Goal: Book appointment/travel/reservation

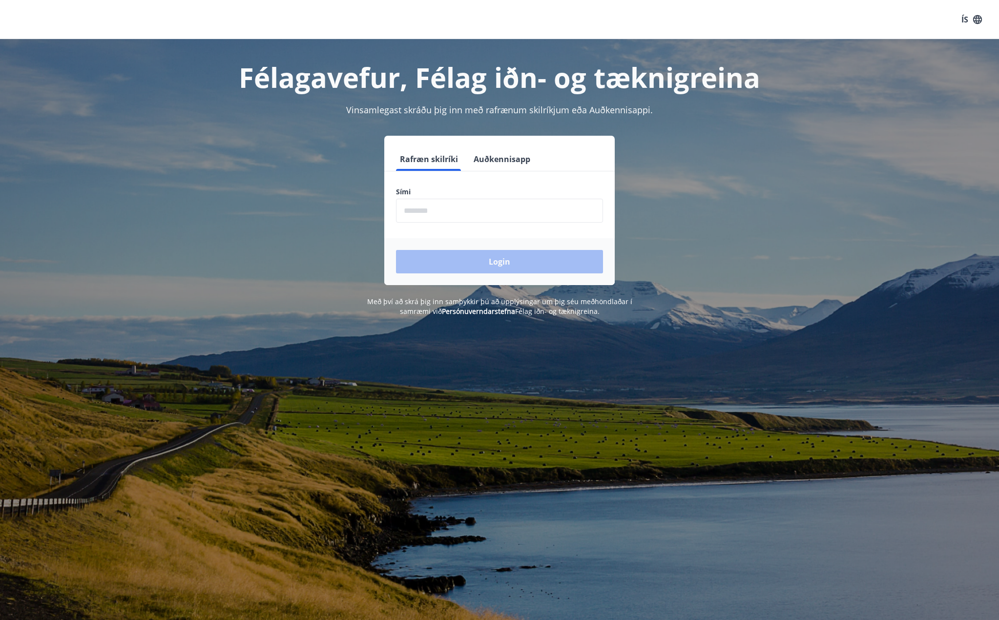
click at [492, 206] on input "phone" at bounding box center [499, 211] width 207 height 24
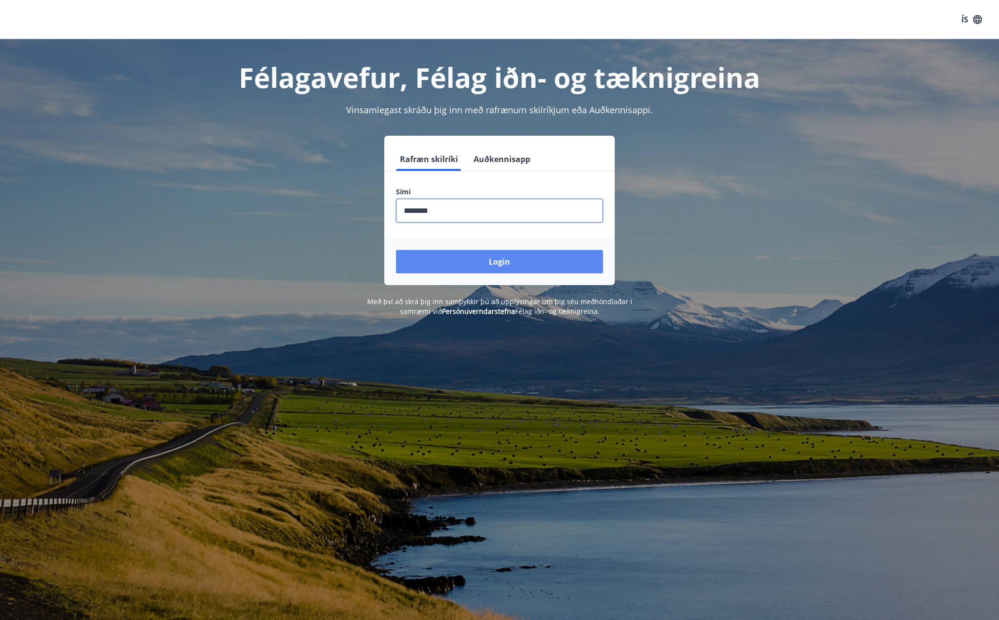
type input "********"
click at [510, 262] on button "Login" at bounding box center [499, 261] width 207 height 23
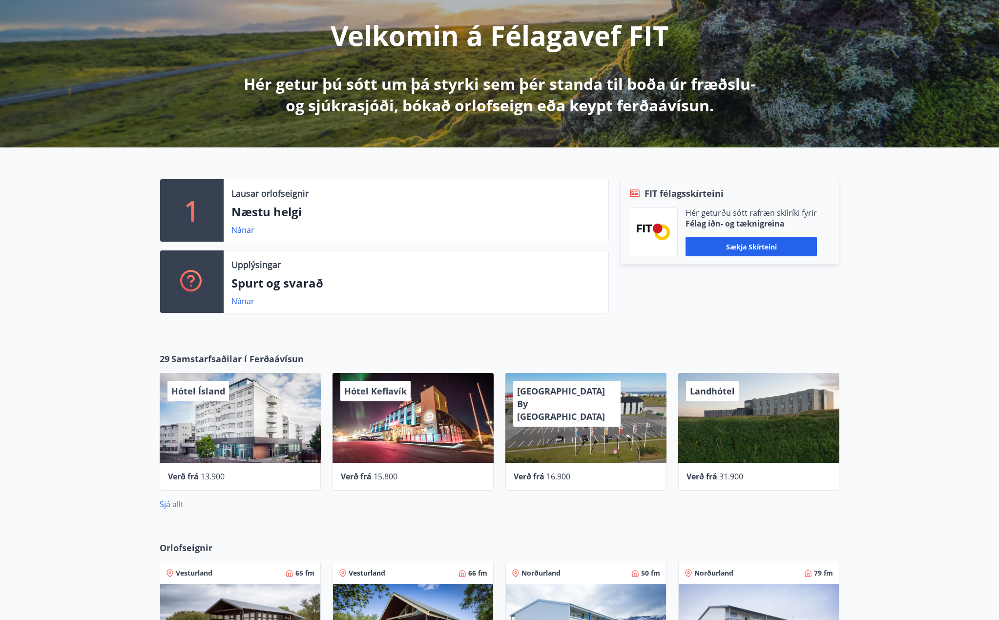
scroll to position [49, 0]
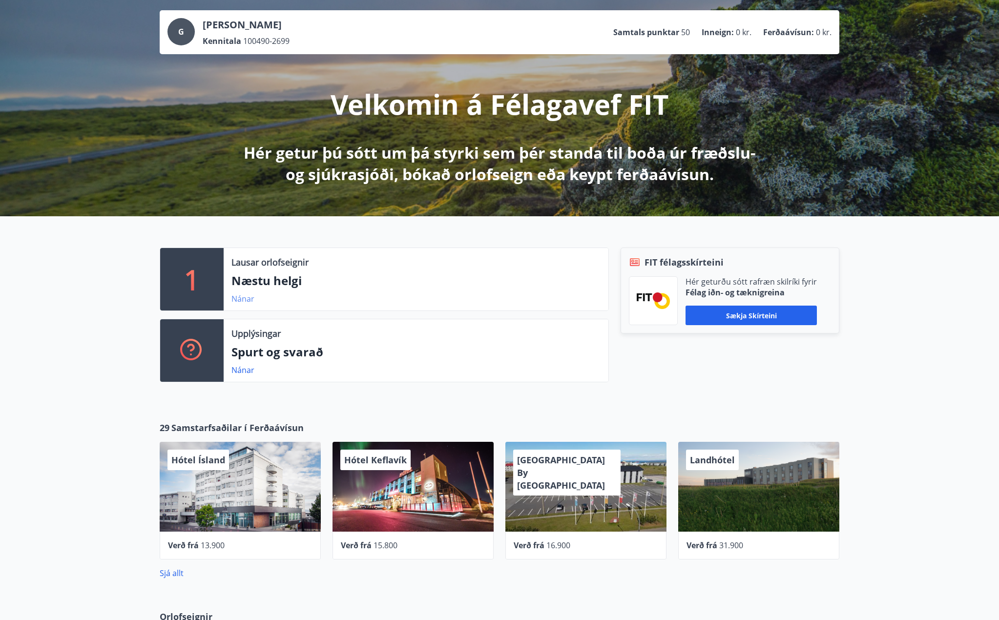
click at [237, 300] on link "Nánar" at bounding box center [242, 298] width 23 height 11
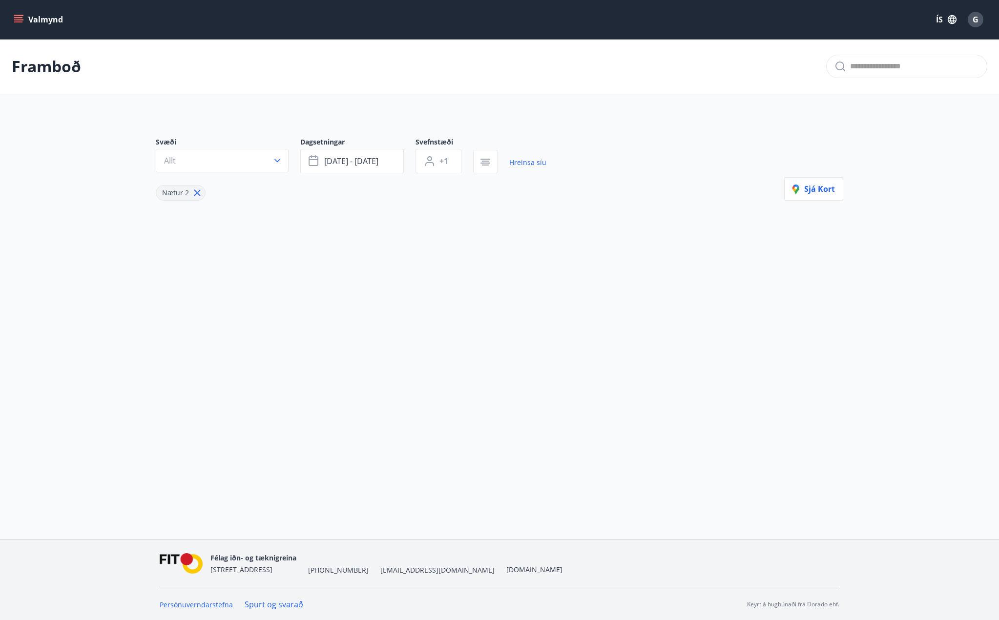
type input "*"
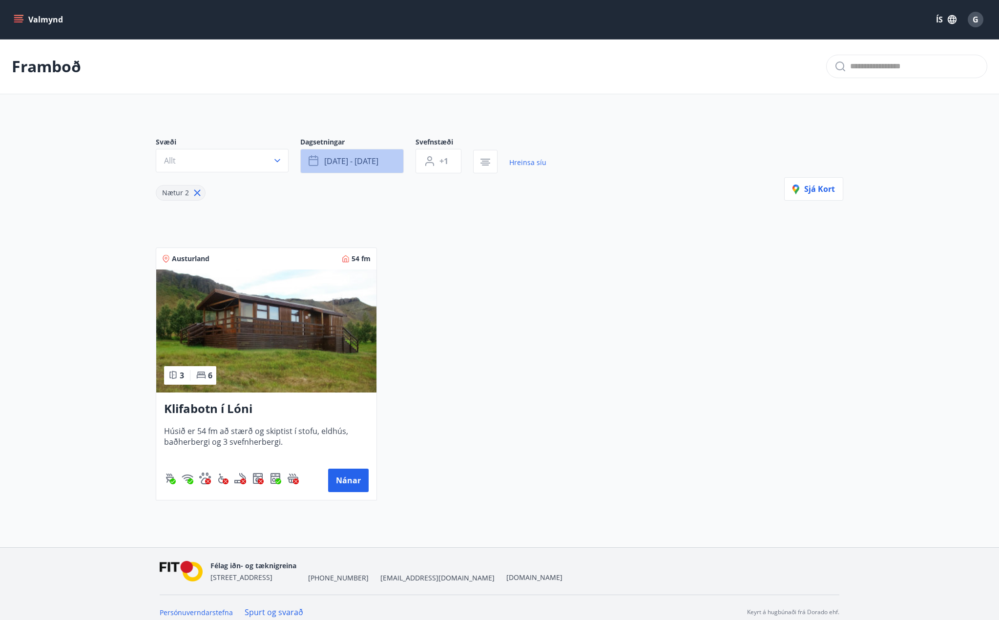
click at [371, 164] on span "[DATE] - [DATE]" at bounding box center [351, 161] width 54 height 11
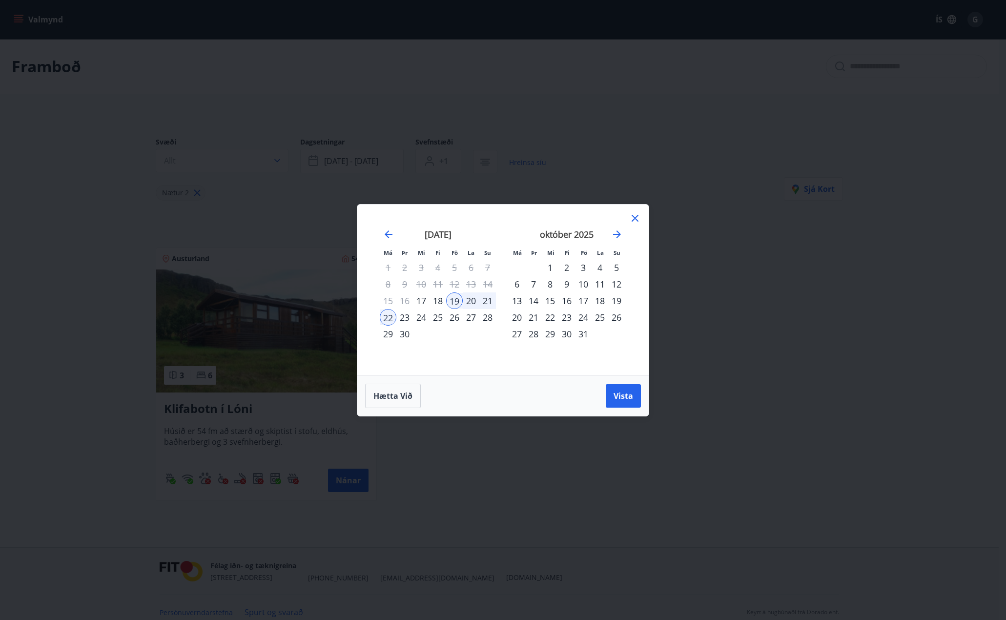
click at [584, 316] on div "24" at bounding box center [583, 317] width 17 height 17
click at [535, 335] on div "28" at bounding box center [533, 334] width 17 height 17
click at [621, 398] on span "Vista" at bounding box center [624, 396] width 20 height 11
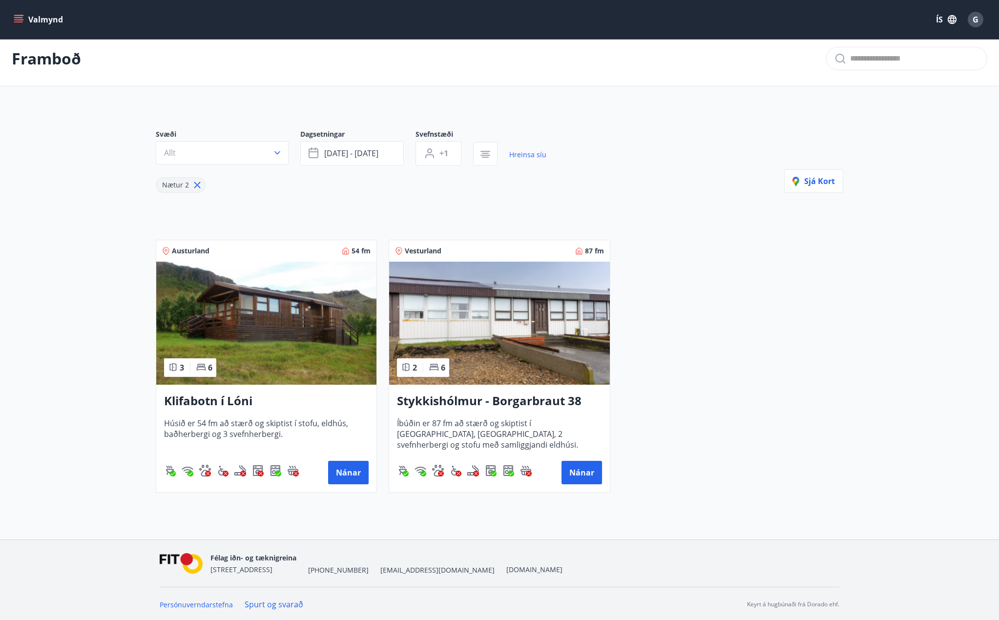
scroll to position [9, 0]
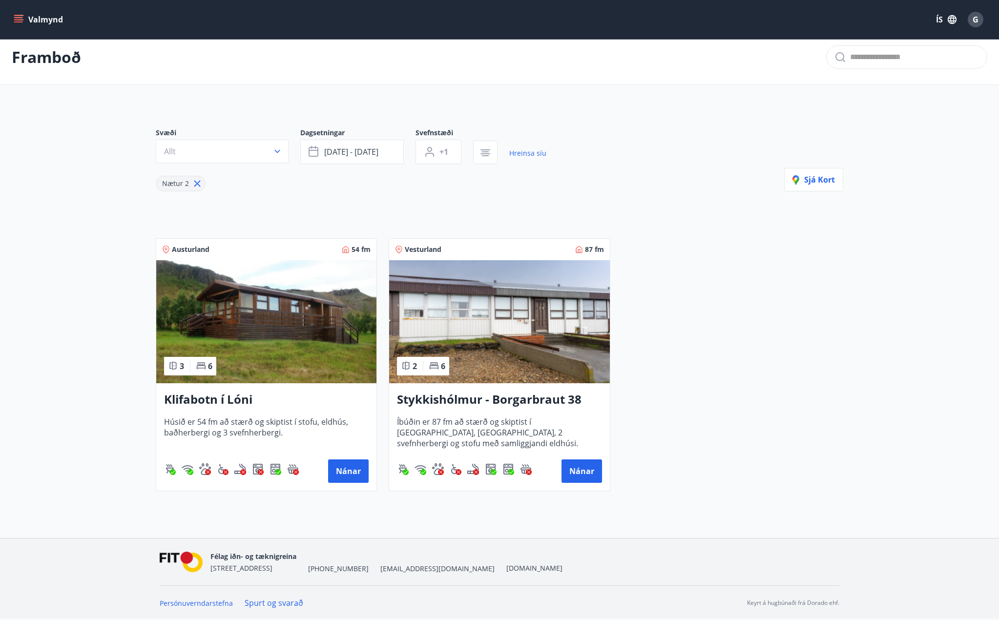
drag, startPoint x: 309, startPoint y: 340, endPoint x: 812, endPoint y: 406, distance: 507.5
click at [813, 406] on div "Austurland 54 fm 3 6 Klifabotn í [PERSON_NAME] er 54 fm að stærð og skiptist í …" at bounding box center [493, 359] width 699 height 265
click at [341, 469] on button "Nánar" at bounding box center [348, 470] width 41 height 23
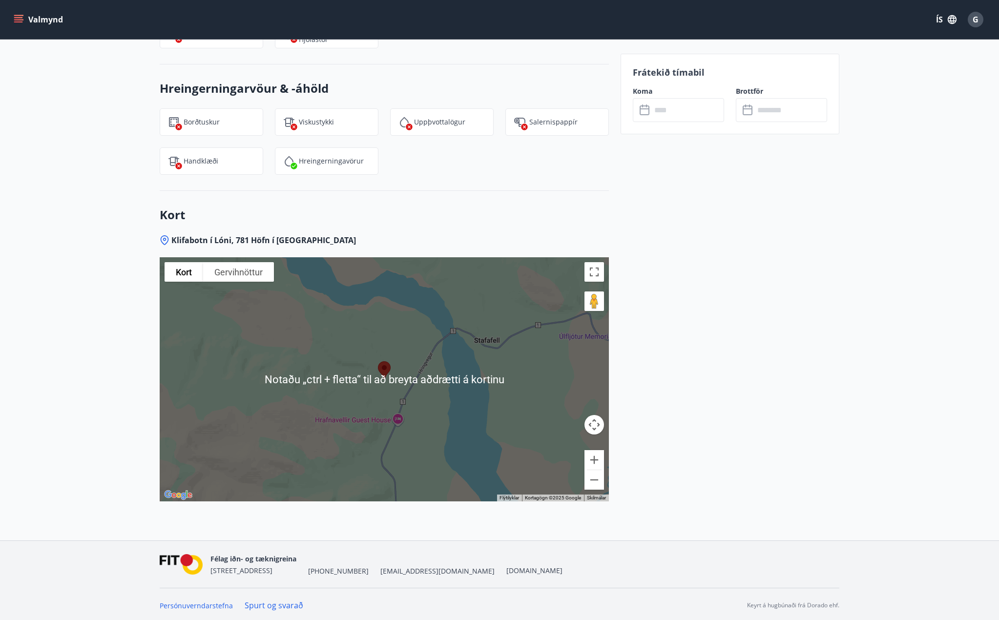
scroll to position [1136, 0]
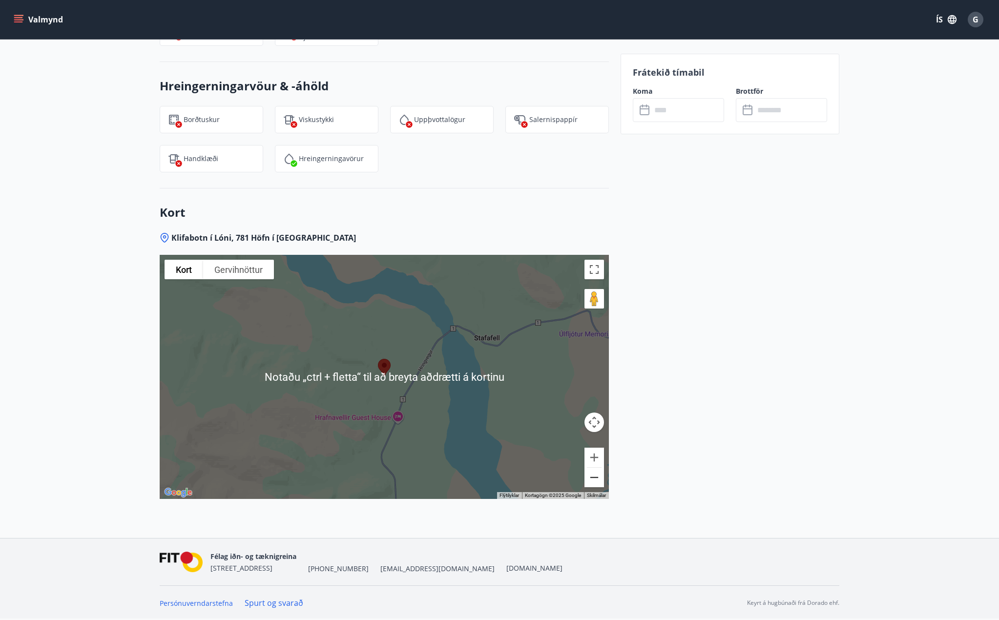
click at [597, 479] on button "Minnka" at bounding box center [594, 478] width 20 height 20
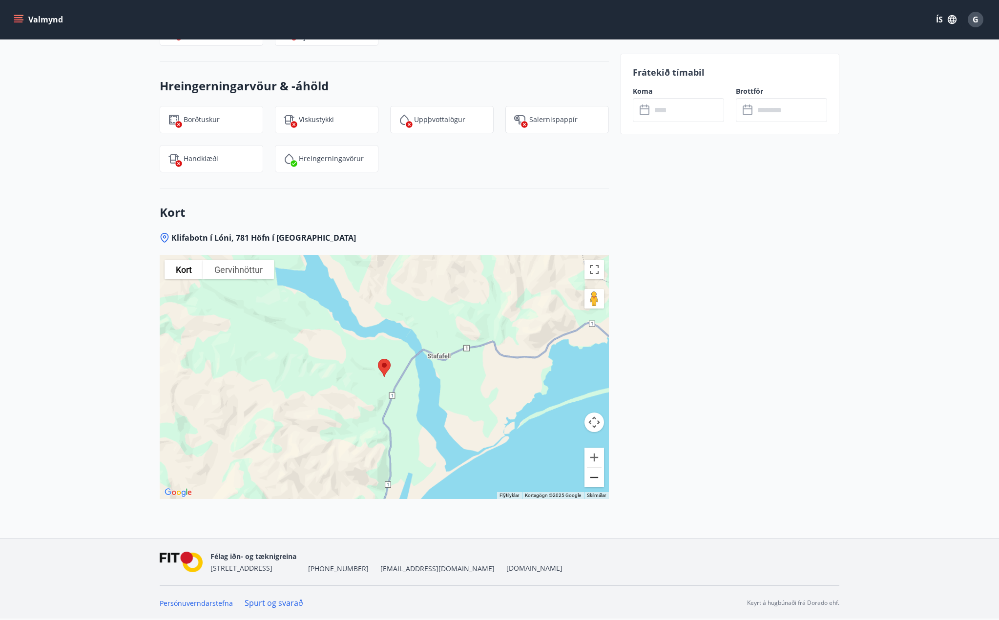
click at [597, 479] on button "Minnka" at bounding box center [594, 478] width 20 height 20
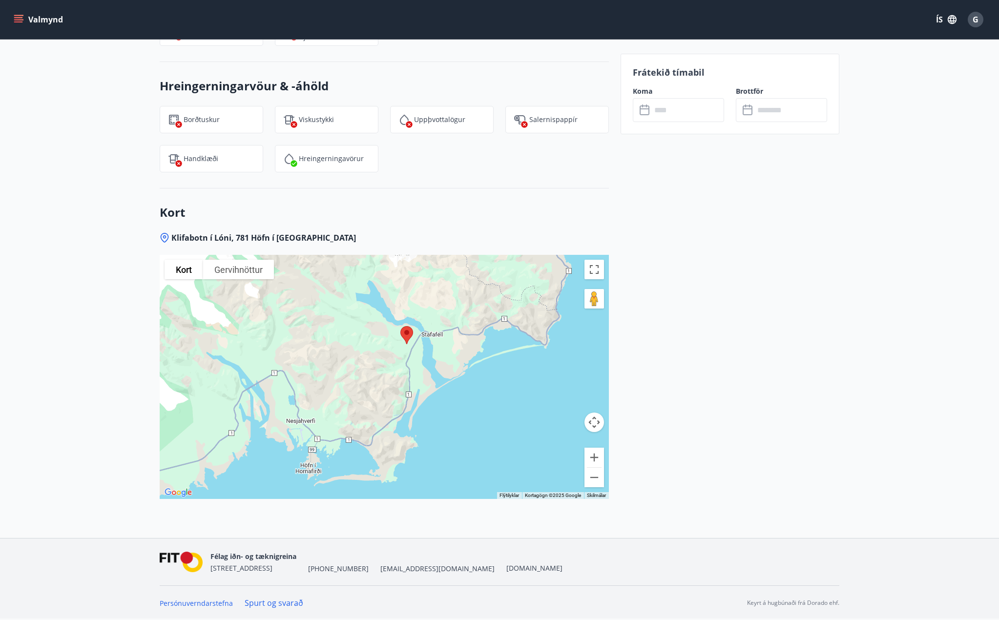
drag, startPoint x: 502, startPoint y: 430, endPoint x: 525, endPoint y: 395, distance: 41.3
click at [525, 395] on div at bounding box center [384, 377] width 449 height 244
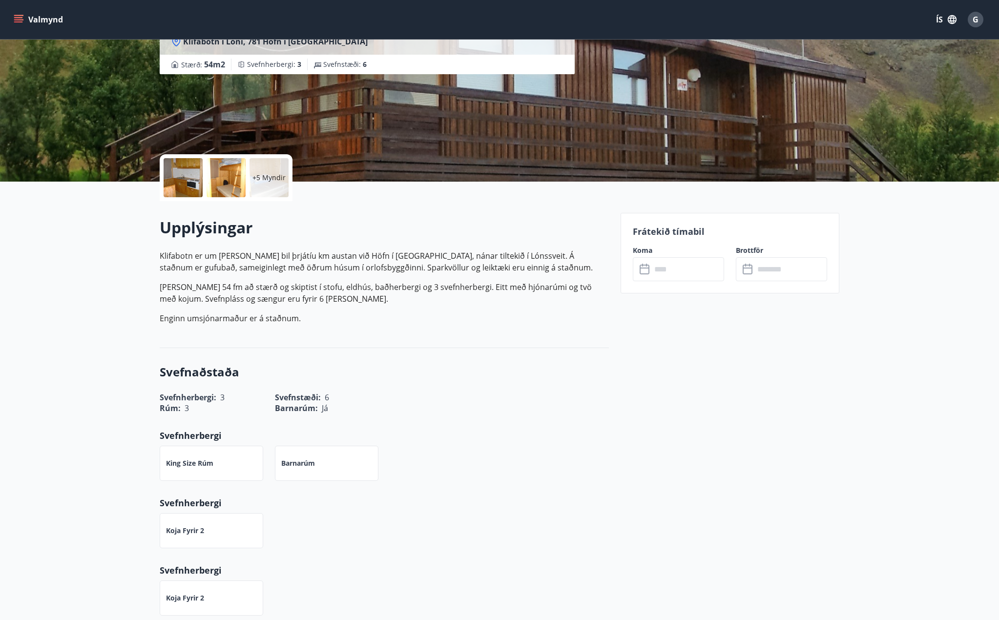
scroll to position [0, 0]
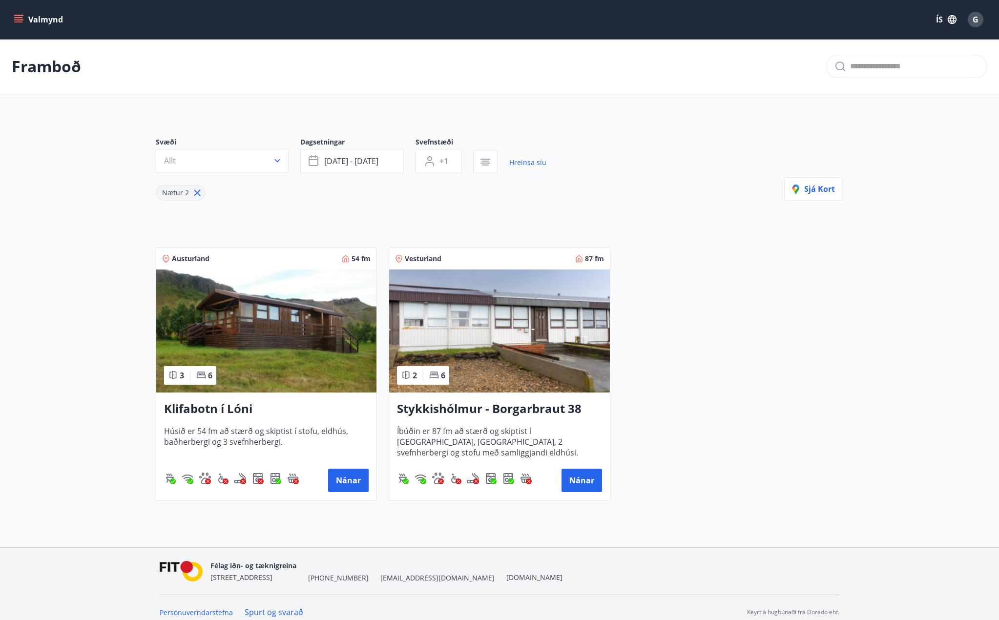
click at [16, 18] on icon "menu" at bounding box center [18, 17] width 9 height 1
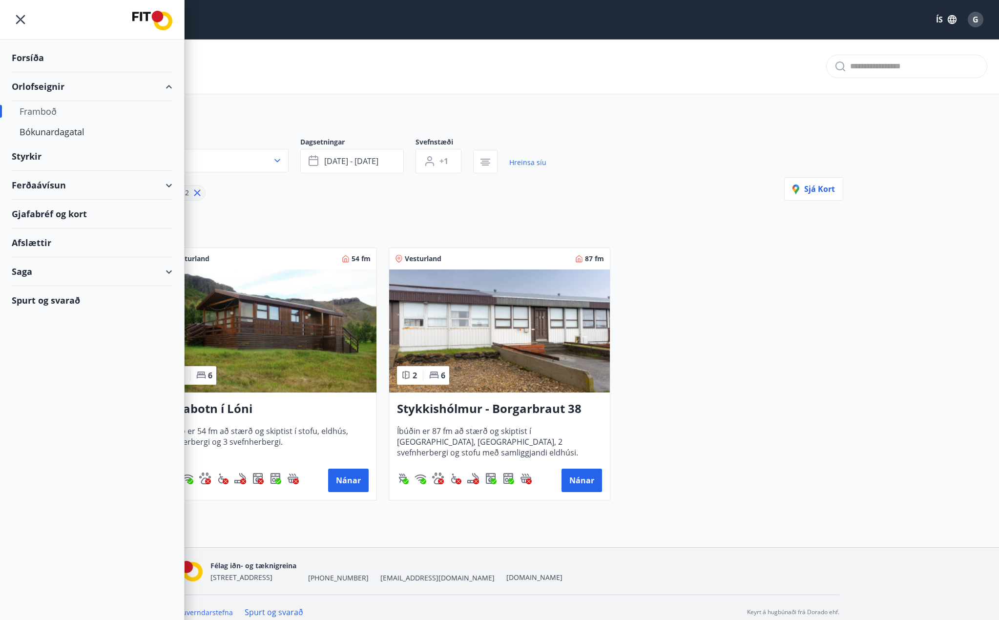
click at [38, 85] on div "Orlofseignir" at bounding box center [92, 86] width 161 height 29
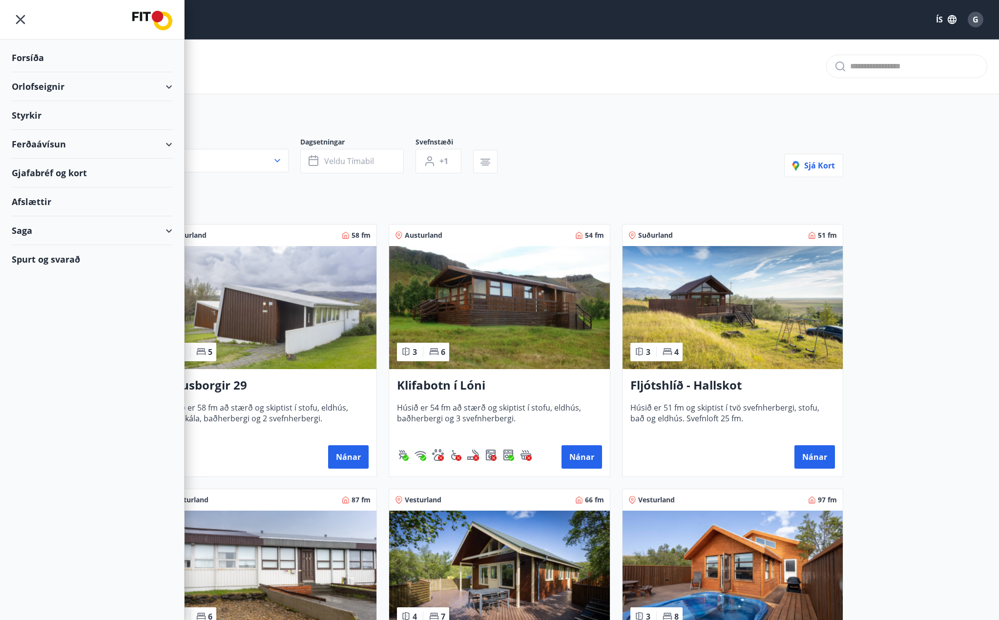
type input "*"
click at [163, 85] on div "Orlofseignir" at bounding box center [92, 86] width 161 height 29
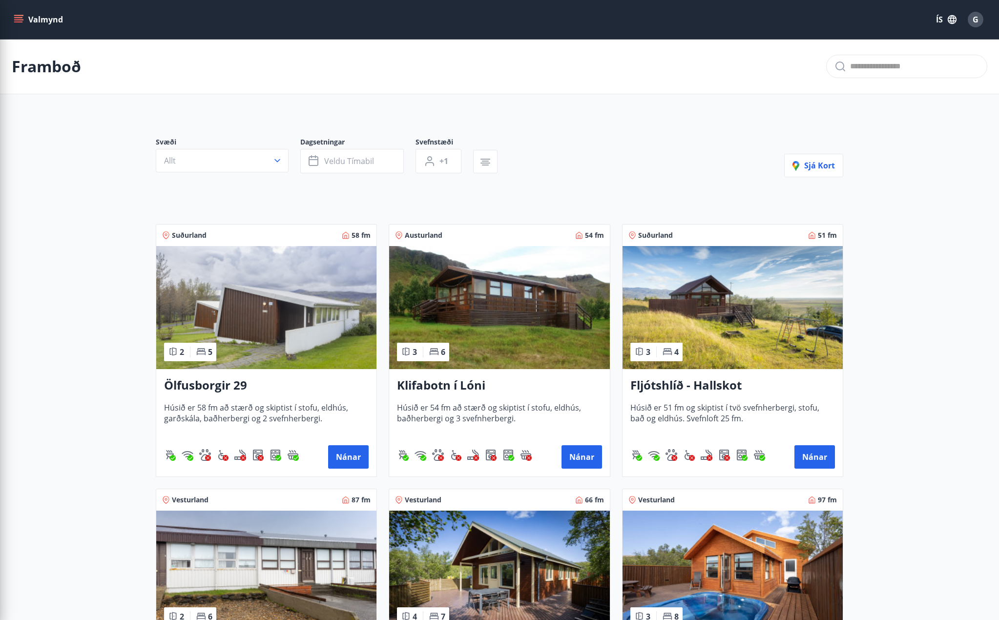
click at [620, 153] on div "Svæði Allt Dagsetningar Veldu tímabil Svefnstæði +1 Sjá kort" at bounding box center [499, 157] width 687 height 40
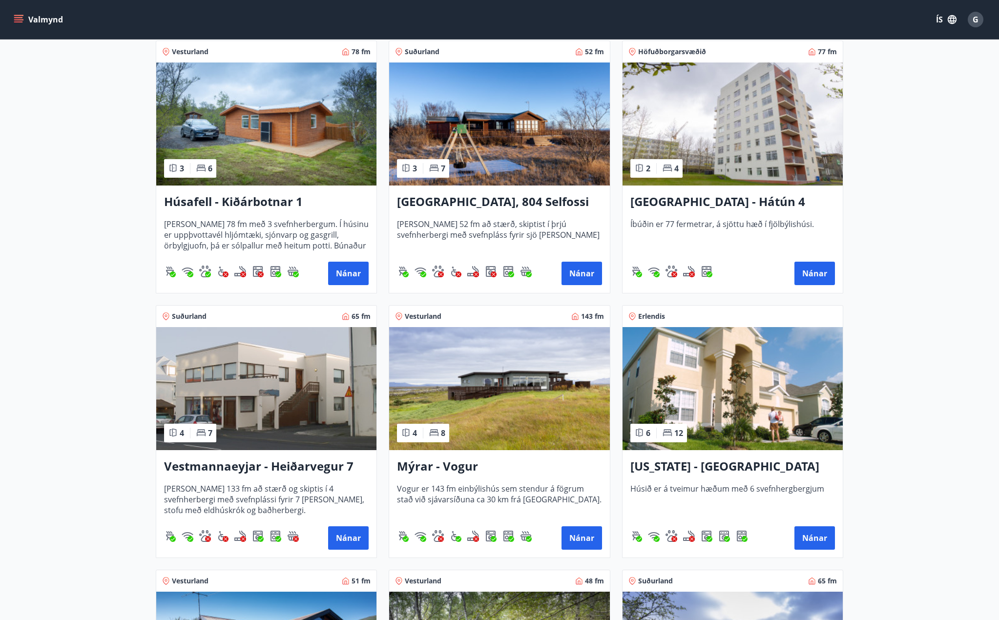
scroll to position [732, 0]
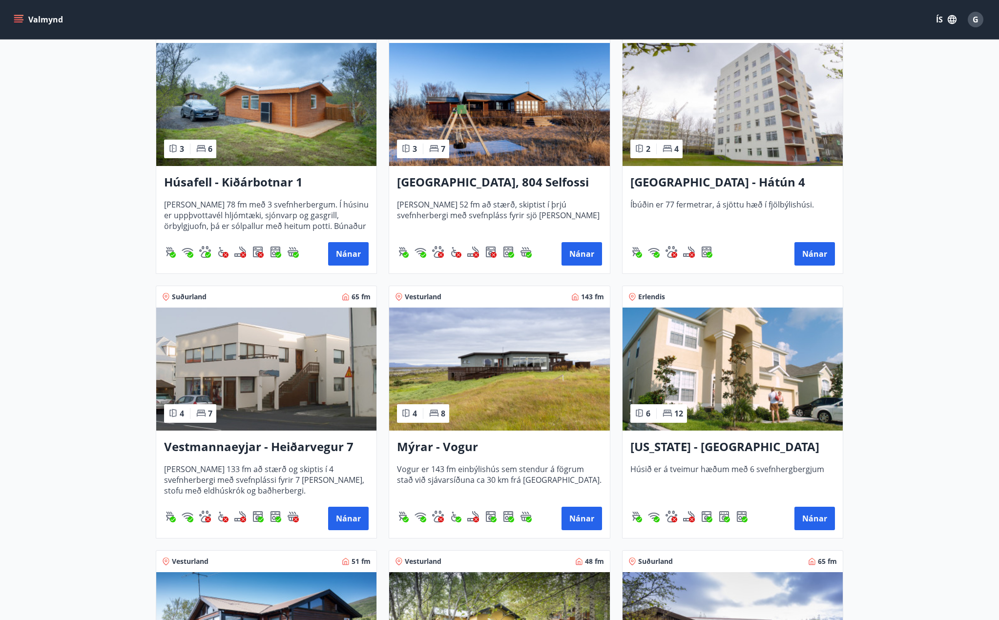
drag, startPoint x: 355, startPoint y: 518, endPoint x: 315, endPoint y: 466, distance: 65.4
click at [315, 466] on span "[PERSON_NAME] 133 fm að stærð og skiptis í 4 svefnherbergi með svefnplássi fyri…" at bounding box center [266, 480] width 205 height 32
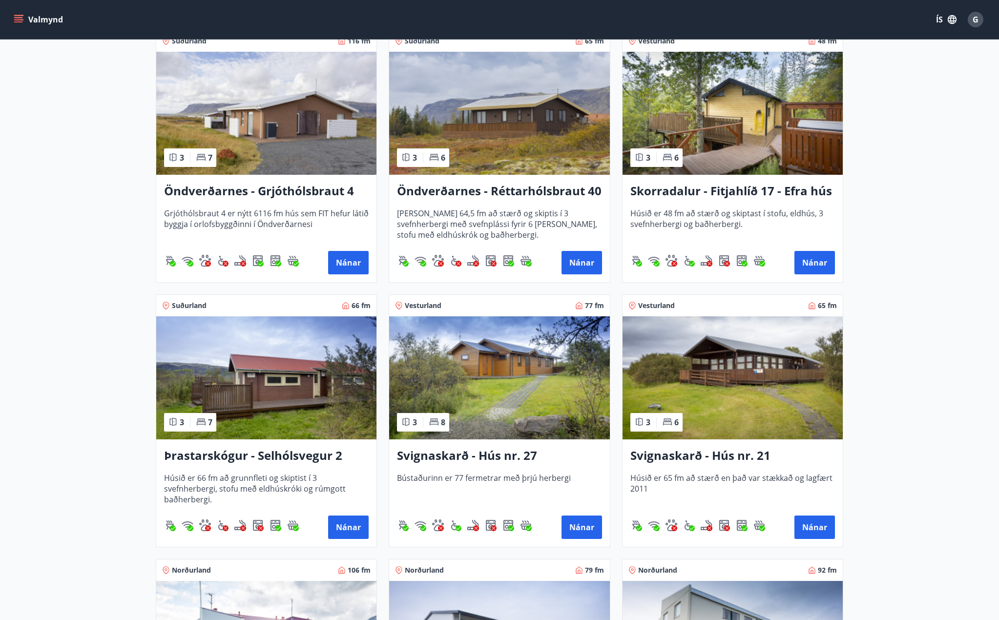
scroll to position [2050, 0]
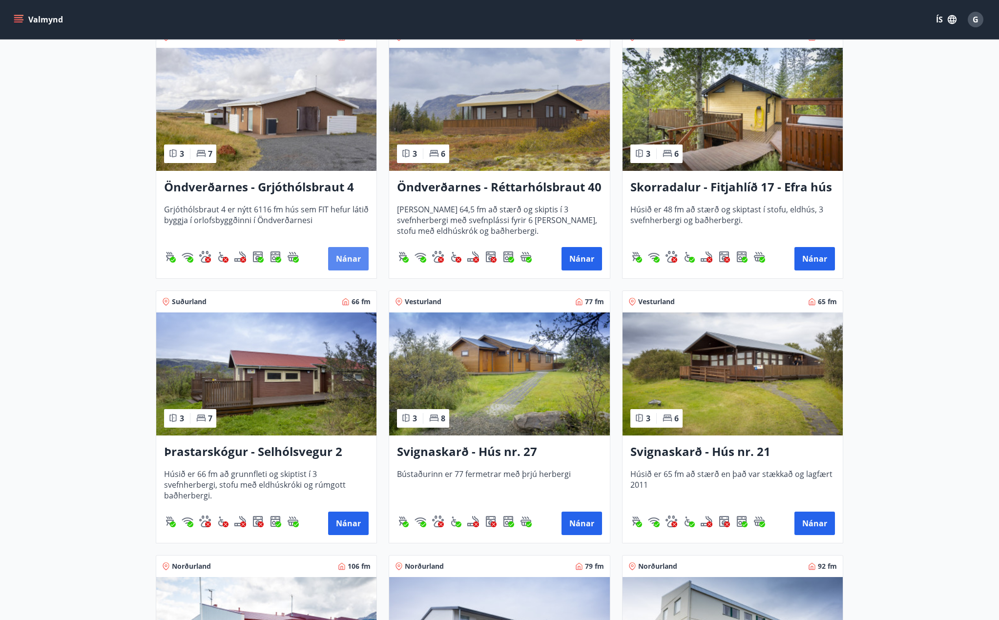
click at [344, 260] on button "Nánar" at bounding box center [348, 258] width 41 height 23
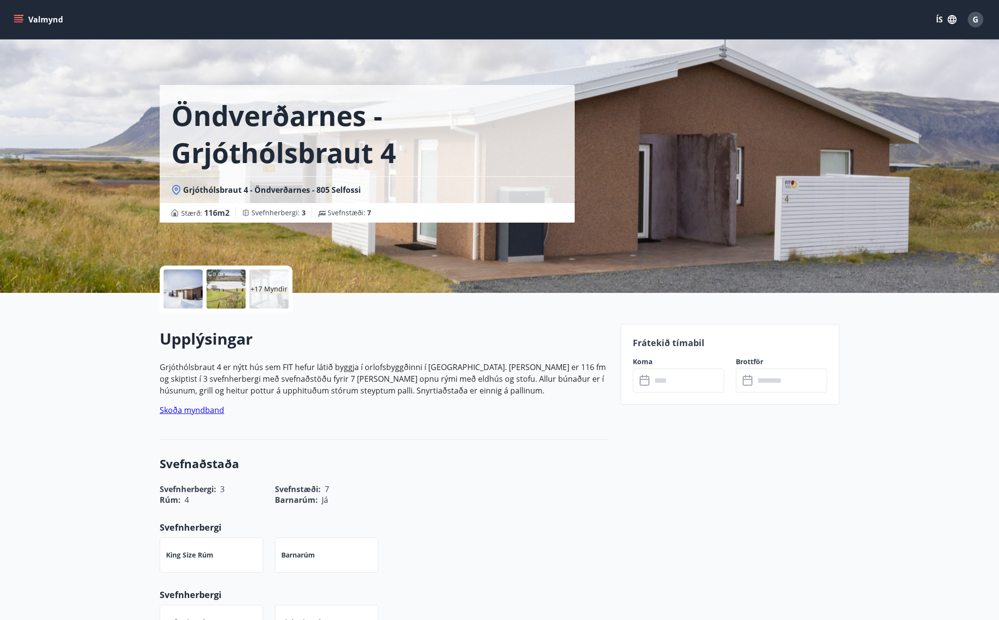
click at [661, 383] on input "text" at bounding box center [687, 381] width 73 height 24
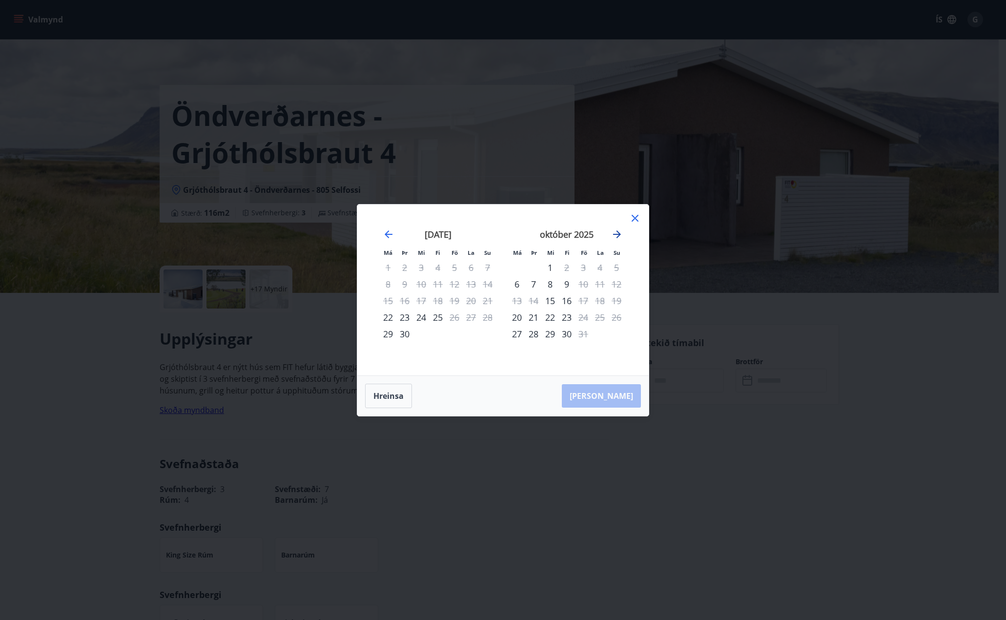
click at [619, 234] on icon "Move forward to switch to the next month." at bounding box center [617, 234] width 8 height 8
click at [633, 219] on icon at bounding box center [635, 218] width 12 height 12
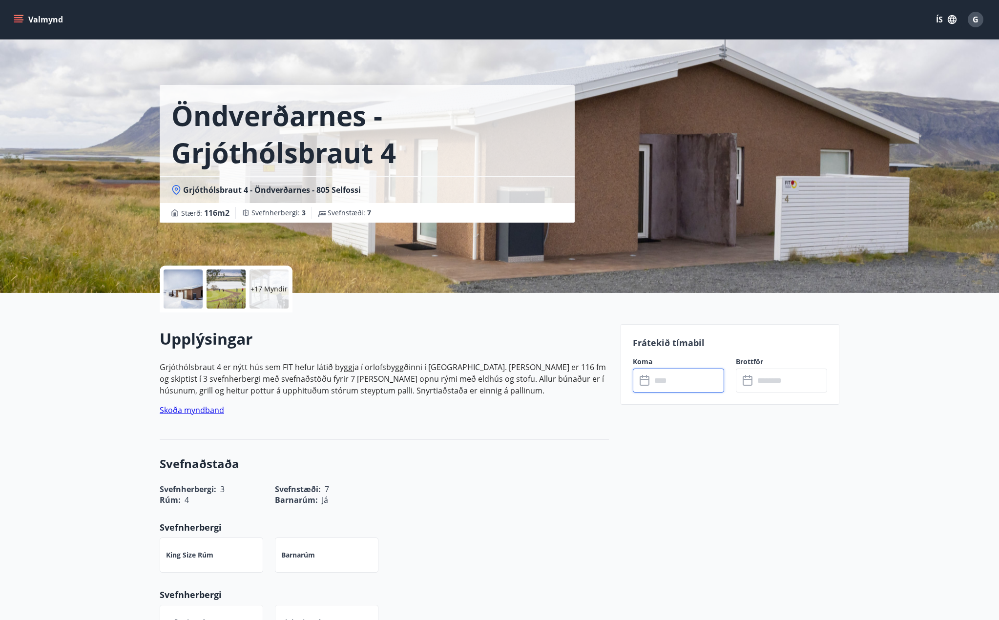
click at [184, 293] on div at bounding box center [183, 288] width 39 height 39
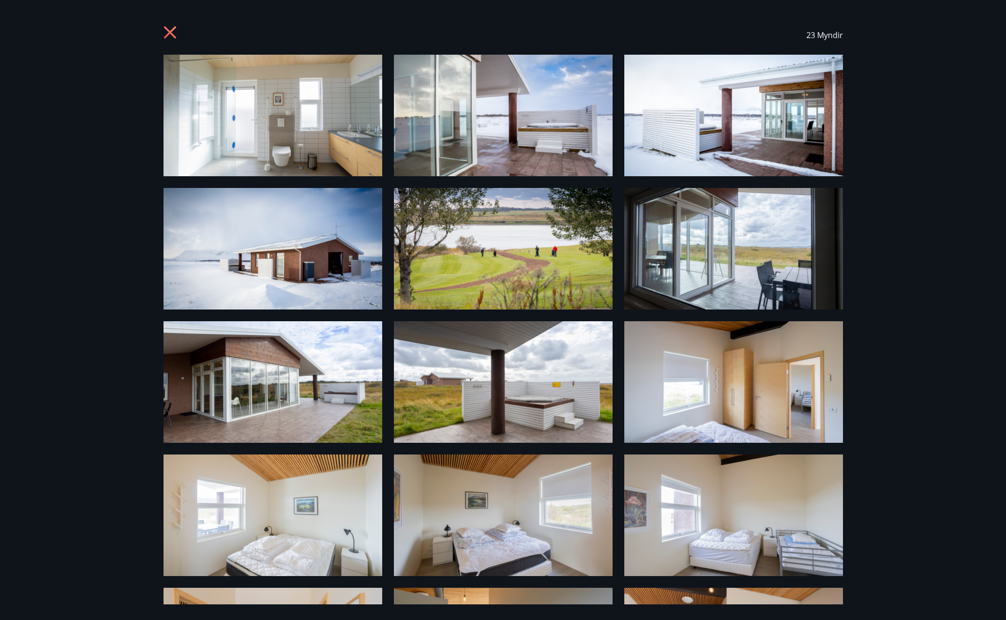
drag, startPoint x: 172, startPoint y: 34, endPoint x: 161, endPoint y: 31, distance: 11.6
click at [171, 34] on icon at bounding box center [170, 32] width 12 height 12
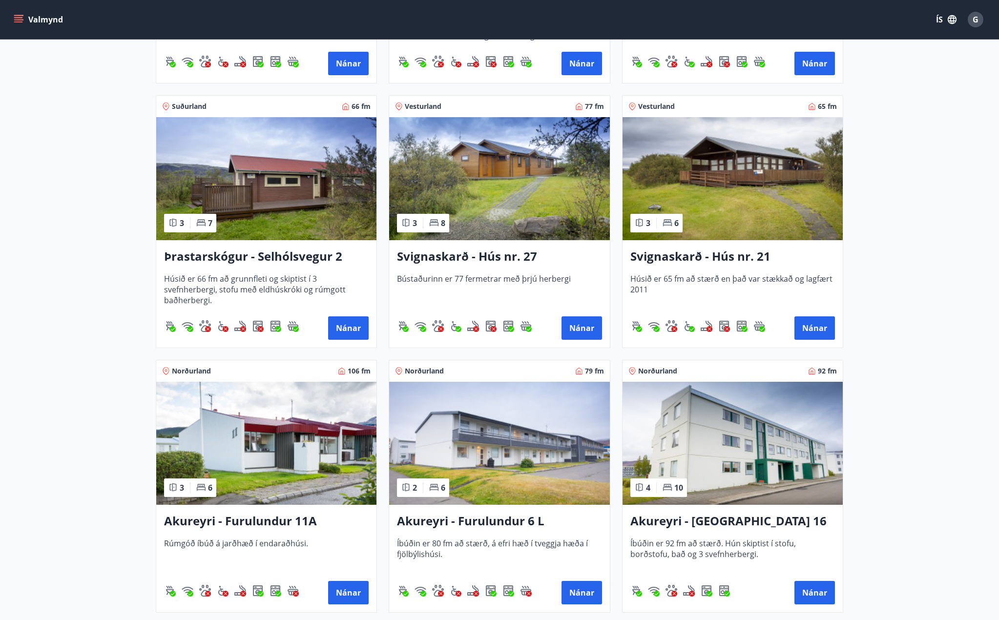
scroll to position [2294, 0]
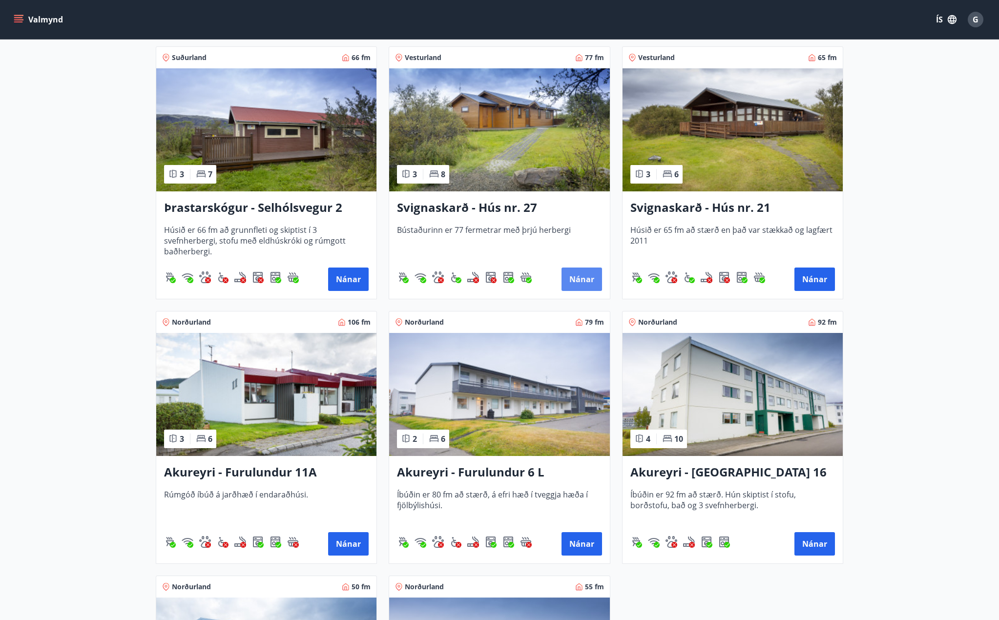
click at [584, 279] on button "Nánar" at bounding box center [581, 279] width 41 height 23
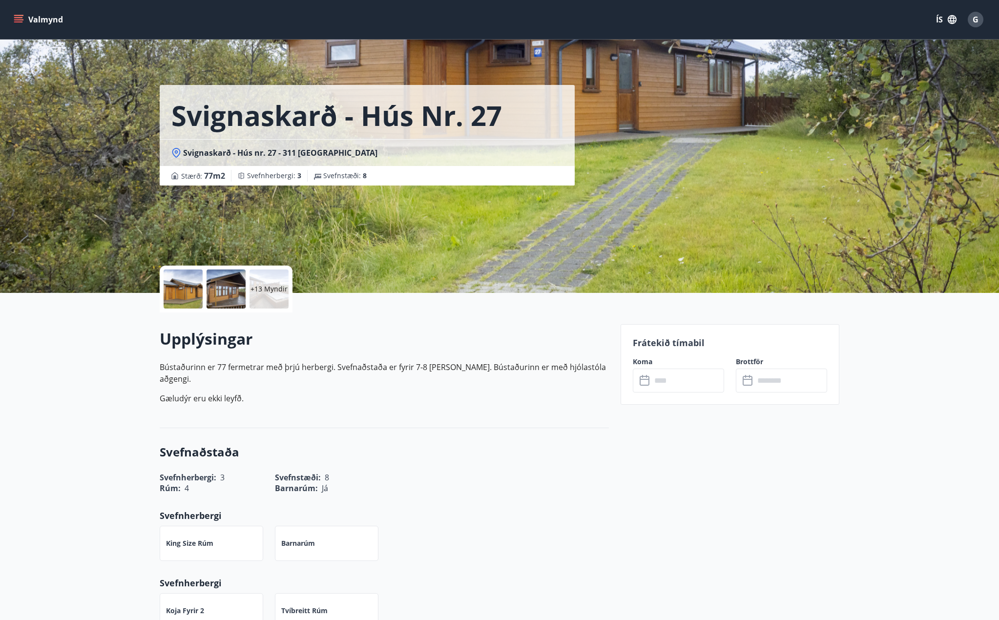
click at [223, 290] on div at bounding box center [225, 288] width 39 height 39
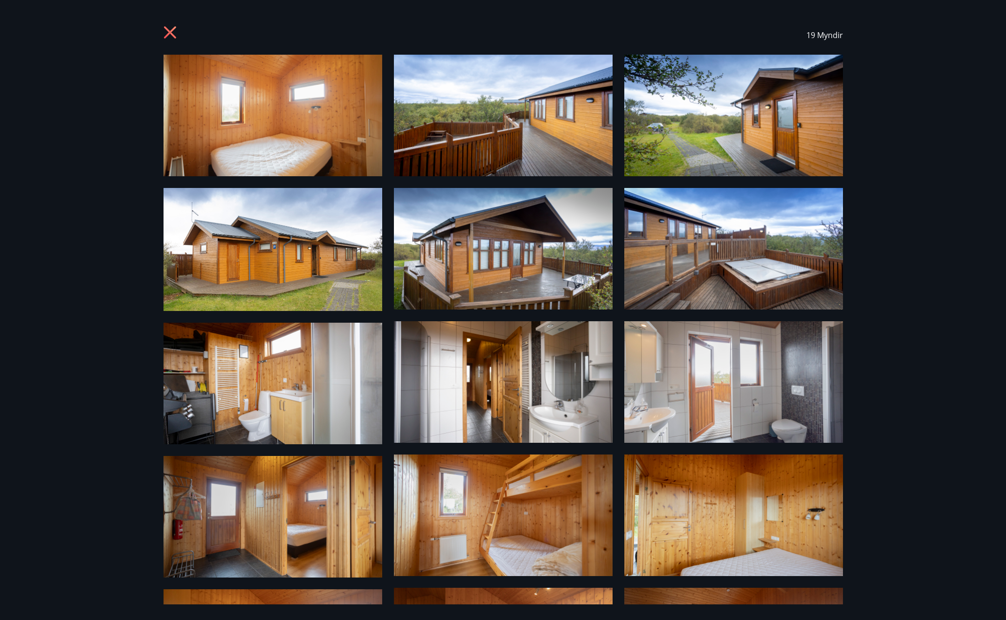
click at [164, 37] on icon at bounding box center [172, 34] width 16 height 16
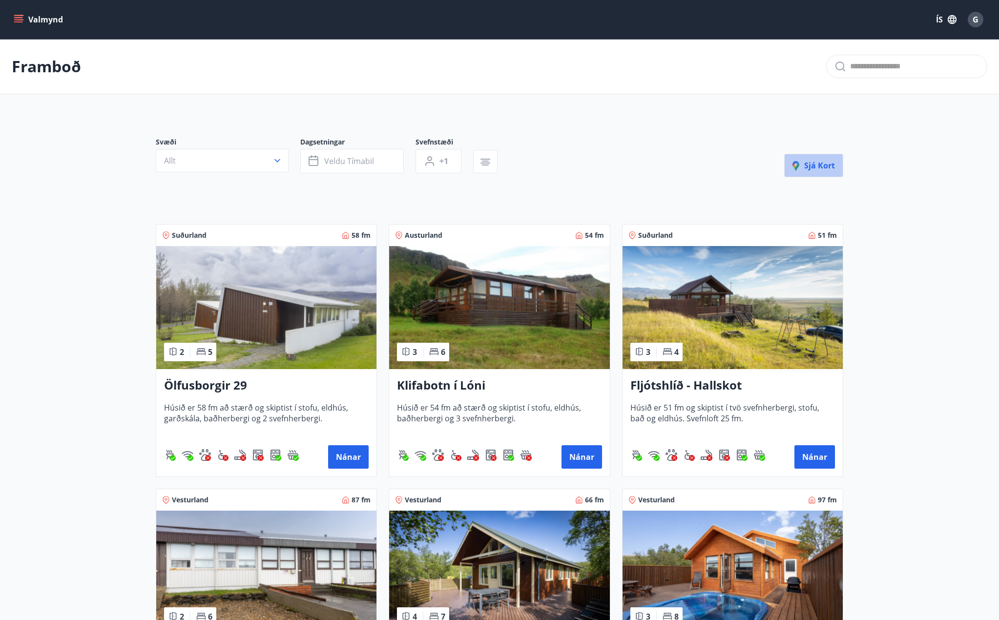
click at [815, 167] on span "Sjá kort" at bounding box center [813, 165] width 42 height 11
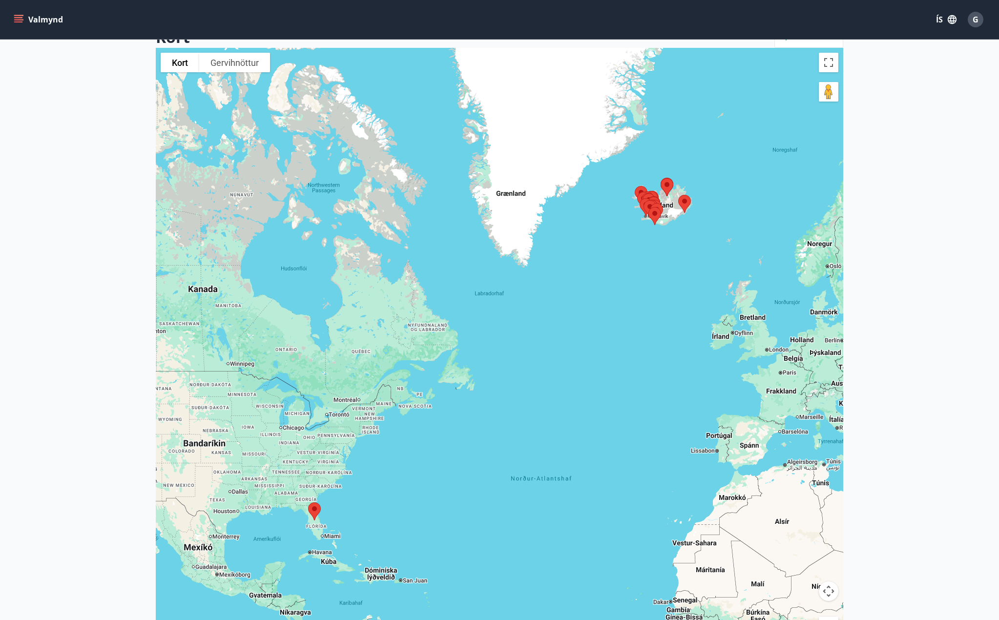
scroll to position [146, 0]
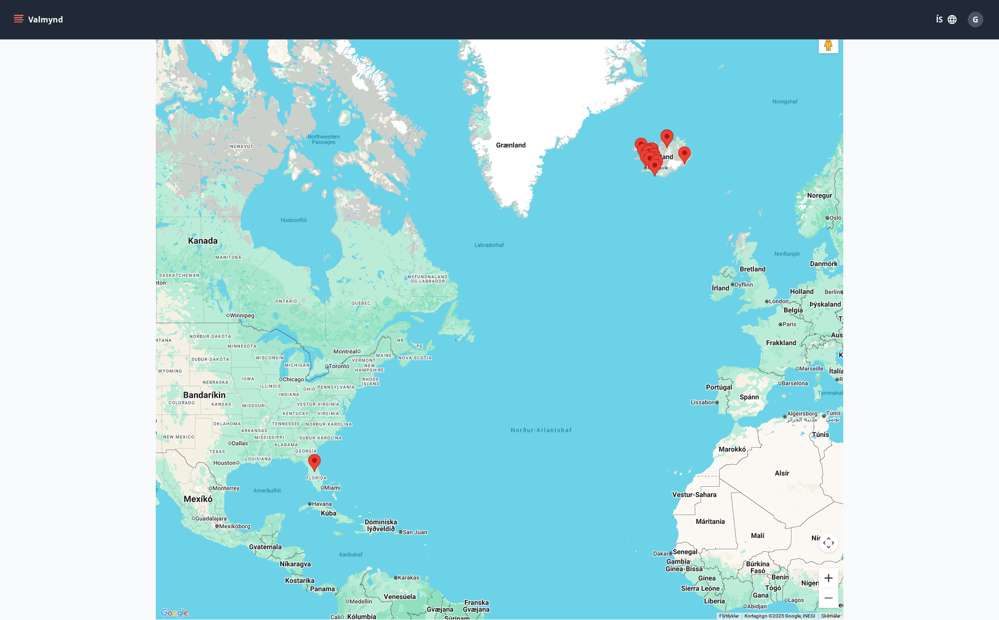
click at [830, 578] on button "Stækka" at bounding box center [829, 578] width 20 height 20
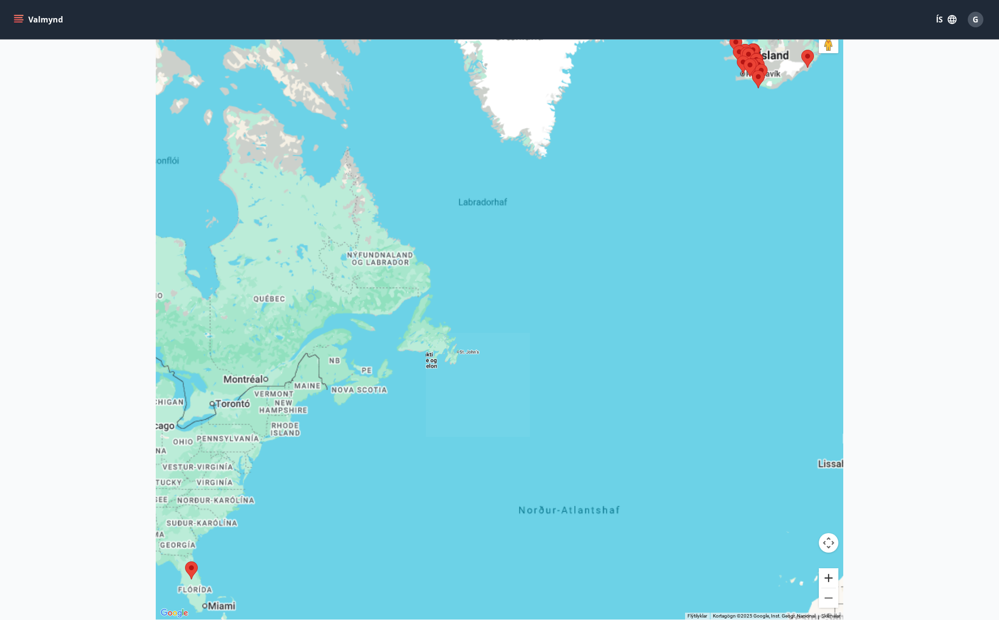
click at [830, 578] on button "Stækka" at bounding box center [829, 578] width 20 height 20
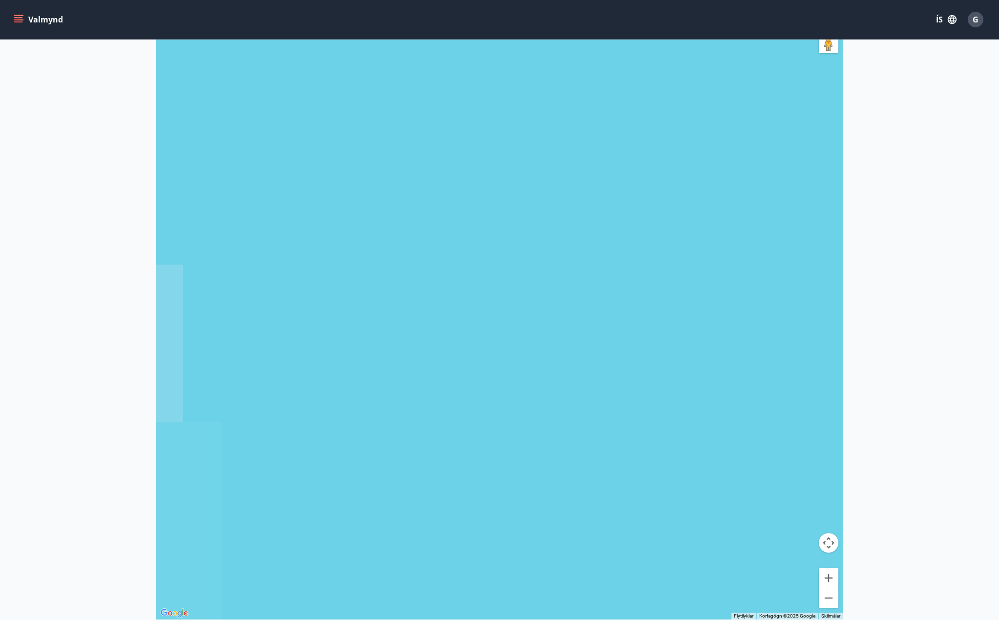
drag, startPoint x: 716, startPoint y: 386, endPoint x: 168, endPoint y: 438, distance: 550.7
click at [145, 460] on main "Framboð Kort Loka korti Til að fletta um kortið með snertibendingum skaltu ýta …" at bounding box center [499, 260] width 999 height 735
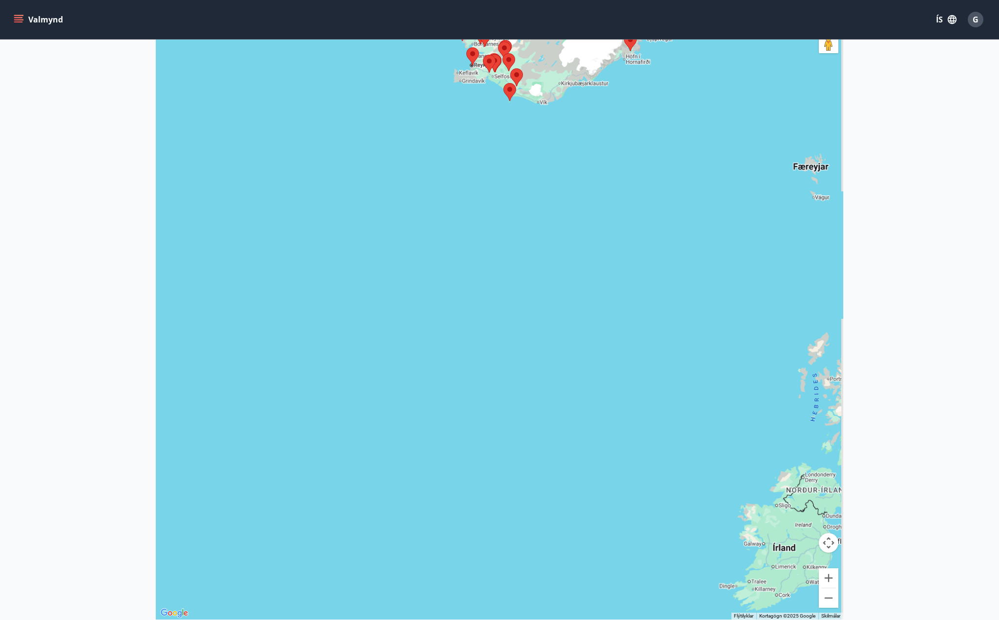
drag, startPoint x: 462, startPoint y: 179, endPoint x: 349, endPoint y: 451, distance: 294.6
click at [349, 451] on div at bounding box center [499, 310] width 687 height 620
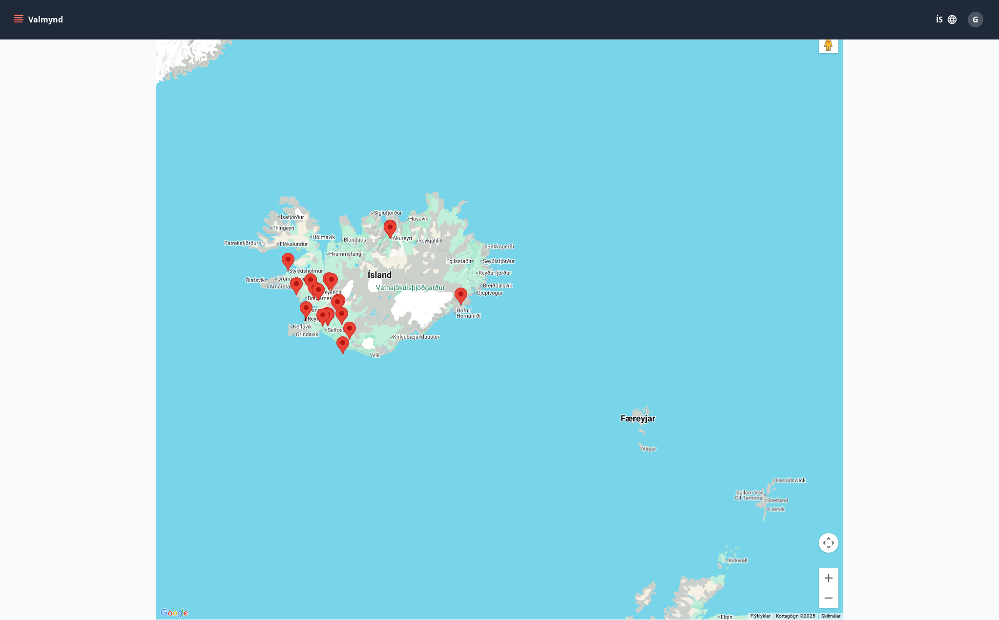
drag, startPoint x: 555, startPoint y: 253, endPoint x: 406, endPoint y: 423, distance: 226.3
click at [406, 423] on div at bounding box center [499, 310] width 687 height 620
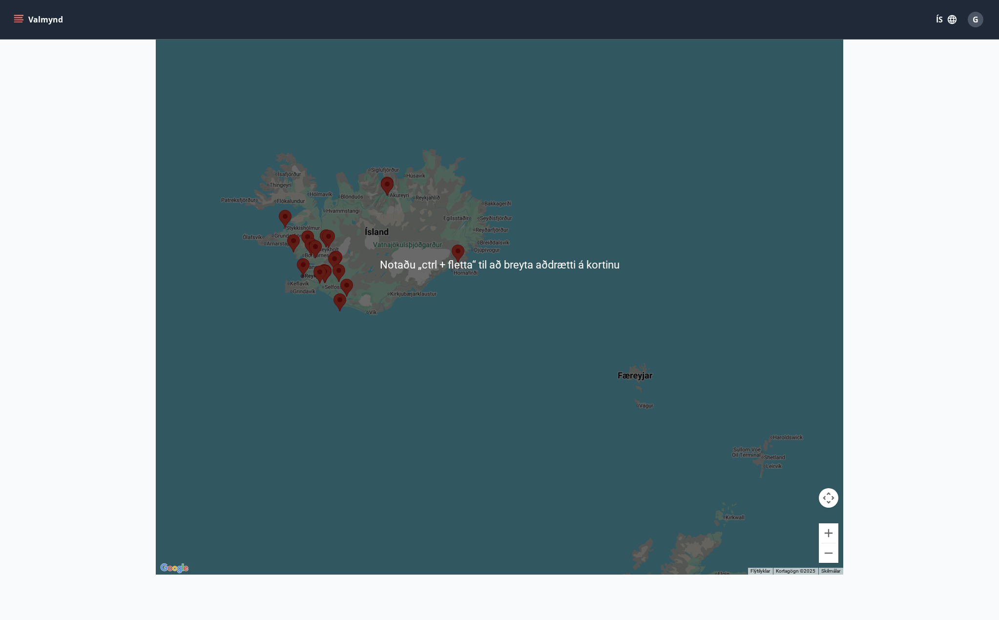
scroll to position [195, 0]
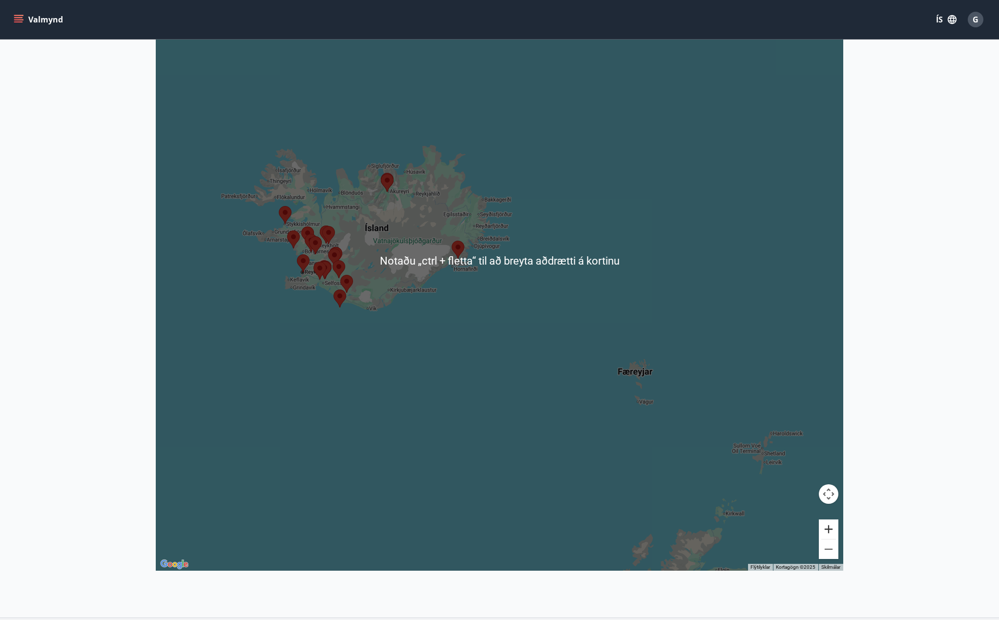
click at [826, 532] on button "Stækka" at bounding box center [829, 529] width 20 height 20
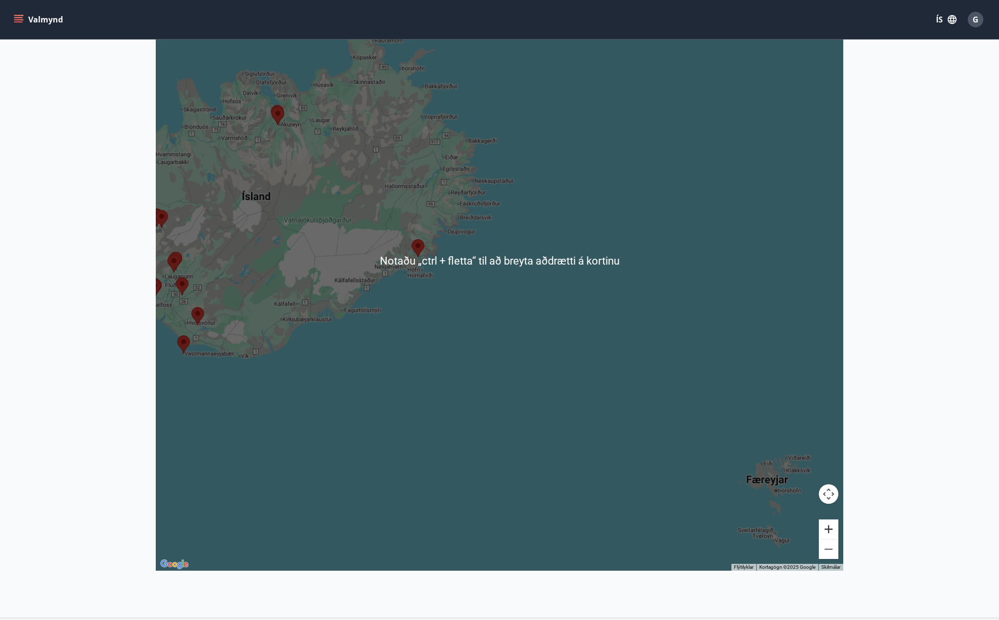
click at [826, 532] on button "Stækka" at bounding box center [829, 529] width 20 height 20
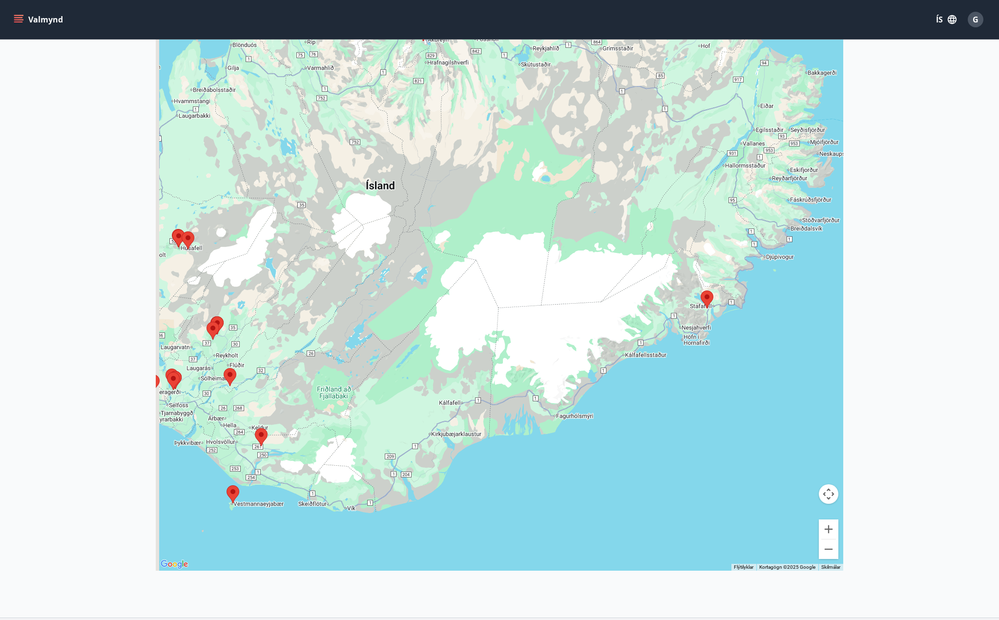
drag, startPoint x: 409, startPoint y: 416, endPoint x: 784, endPoint y: 471, distance: 378.9
click at [784, 471] on div at bounding box center [499, 261] width 687 height 620
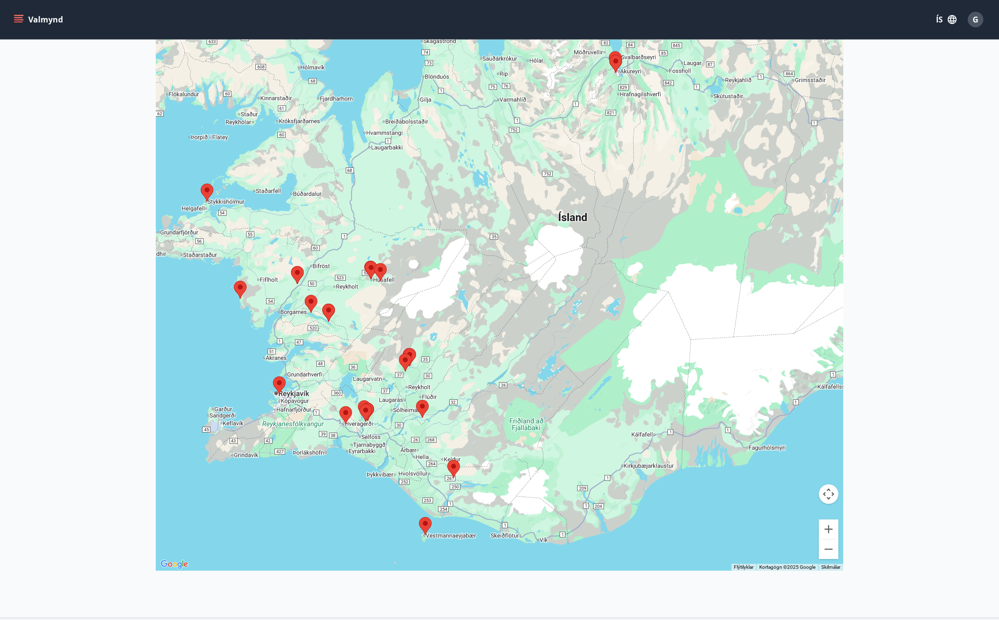
drag, startPoint x: 545, startPoint y: 428, endPoint x: 747, endPoint y: 461, distance: 204.2
click at [747, 461] on div at bounding box center [499, 261] width 687 height 620
